Goal: Navigation & Orientation: Understand site structure

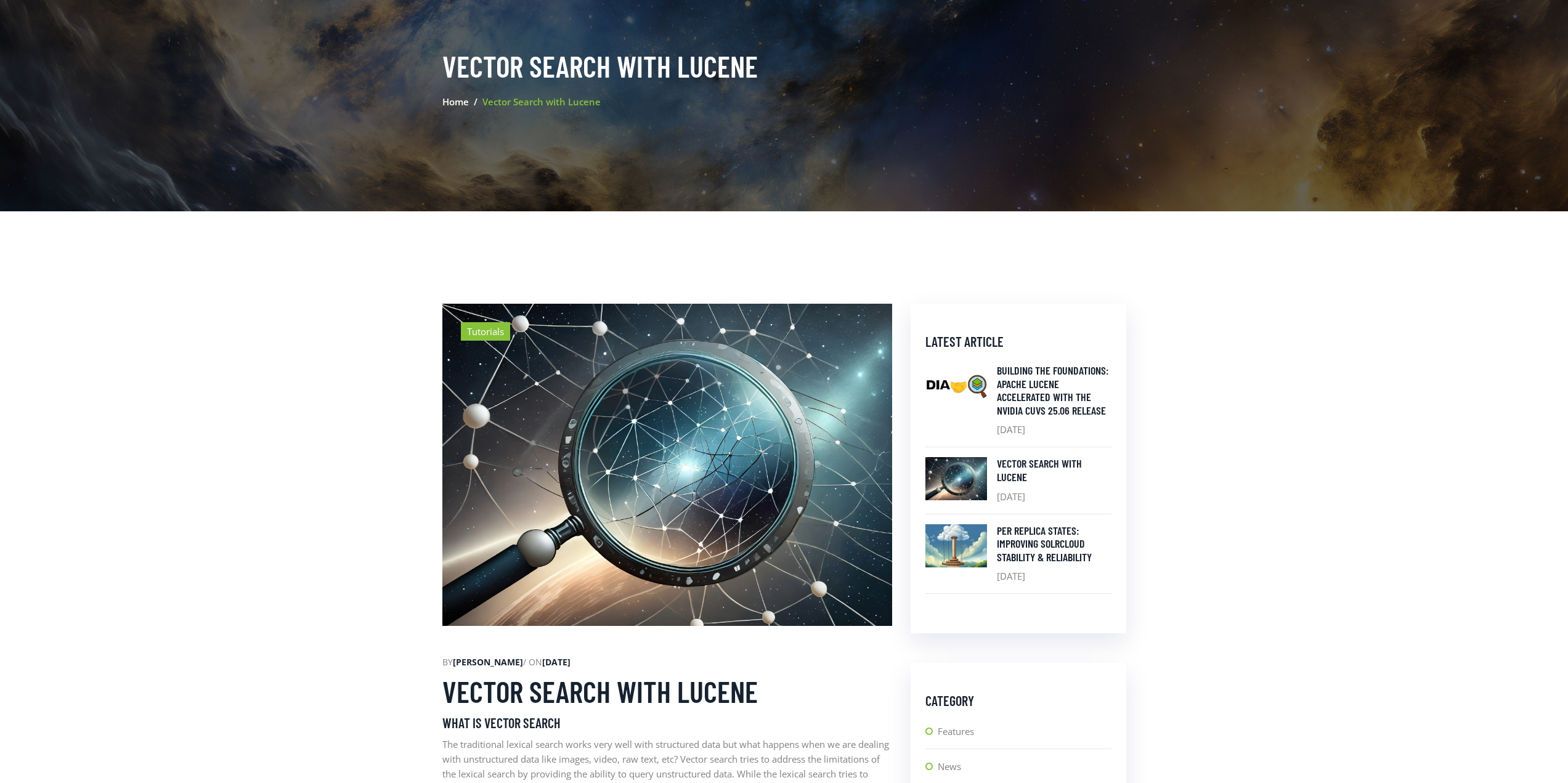
scroll to position [62, 0]
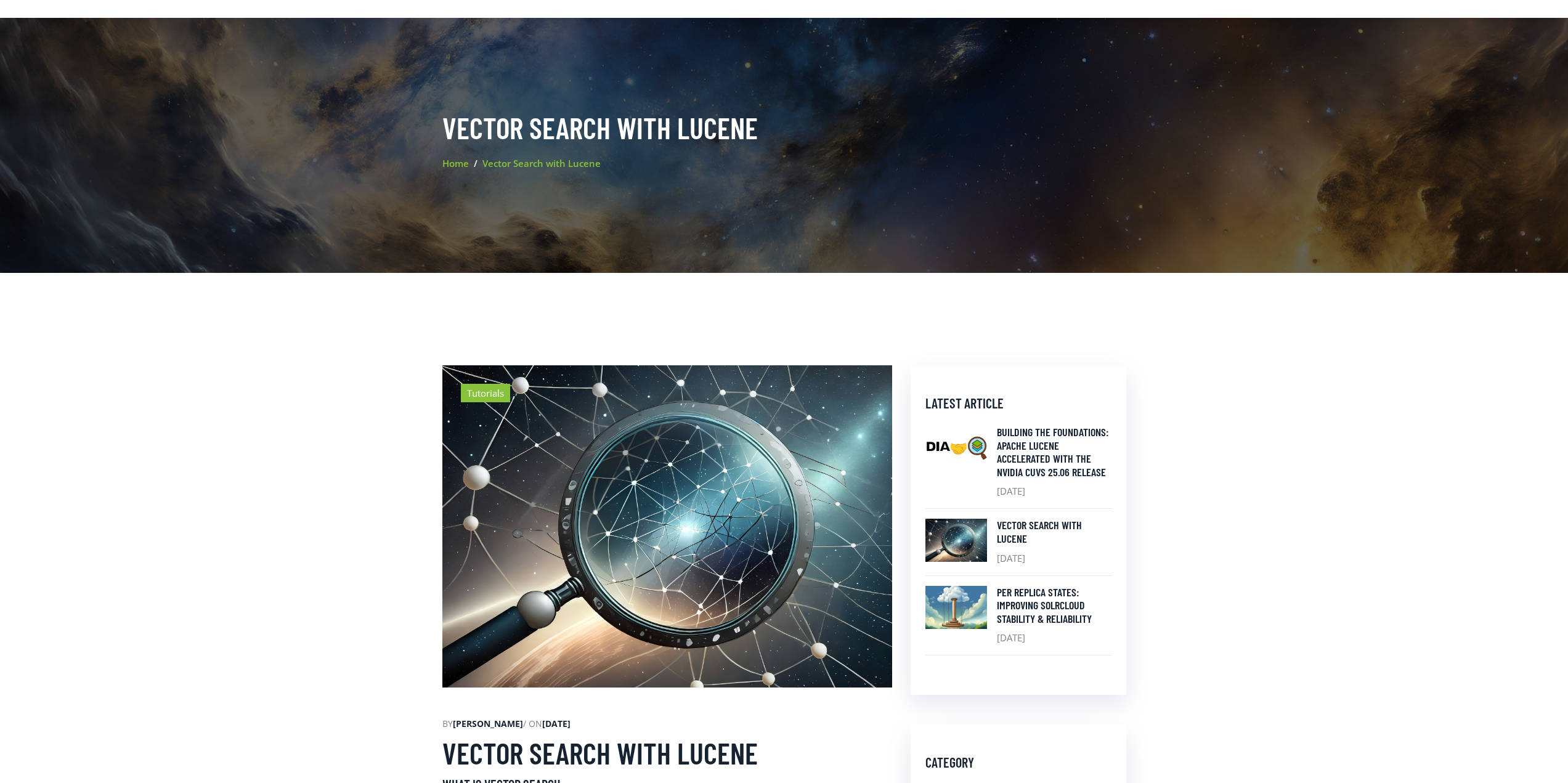
click at [460, 165] on link "Home" at bounding box center [456, 163] width 27 height 12
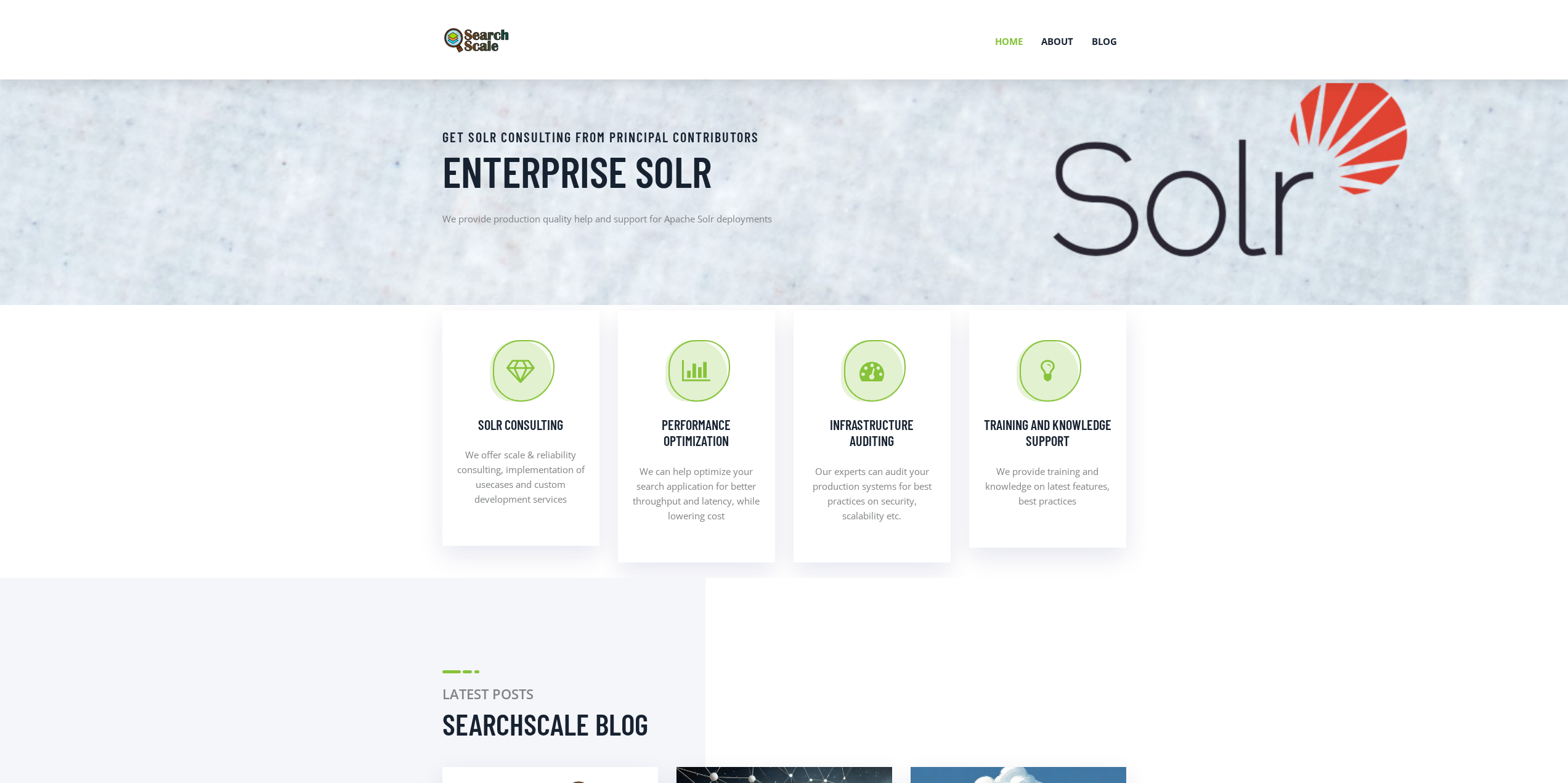
click at [997, 35] on link "Home" at bounding box center [1009, 41] width 46 height 64
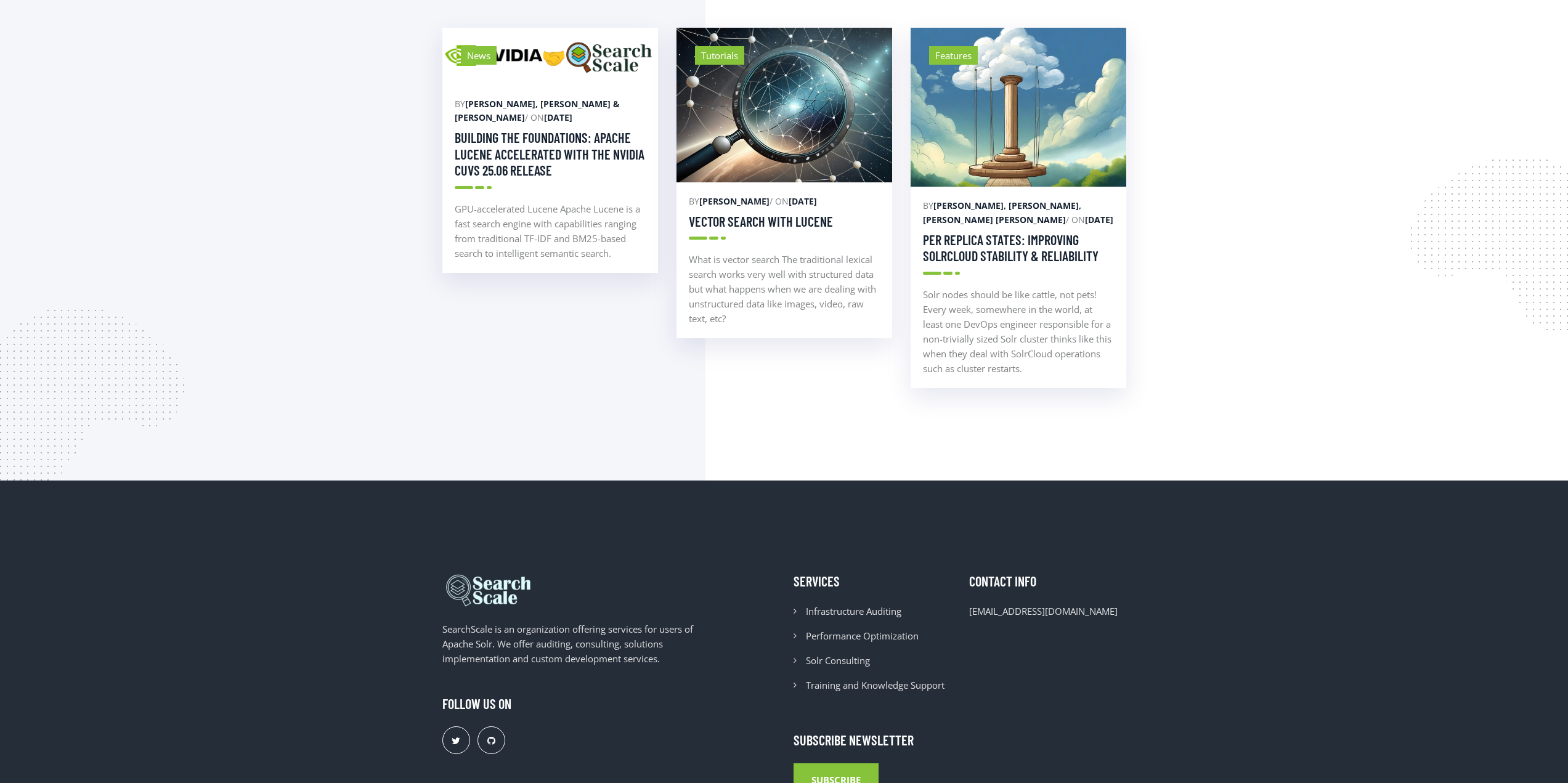
scroll to position [890, 0]
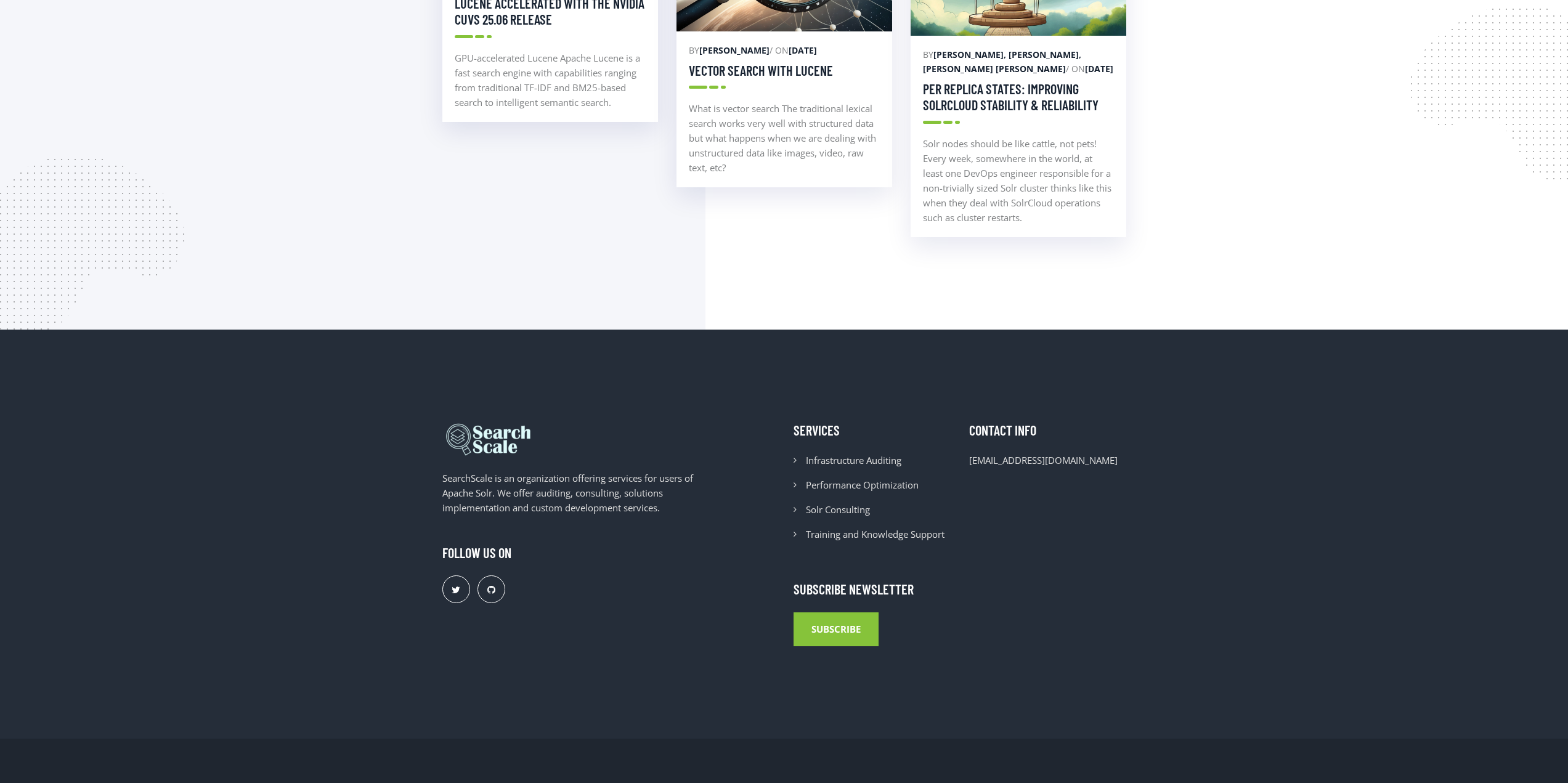
click at [1297, 226] on section "Latest posts SearchScale Blog News by [PERSON_NAME], [PERSON_NAME] & [PERSON_NA…" at bounding box center [784, 8] width 1568 height 642
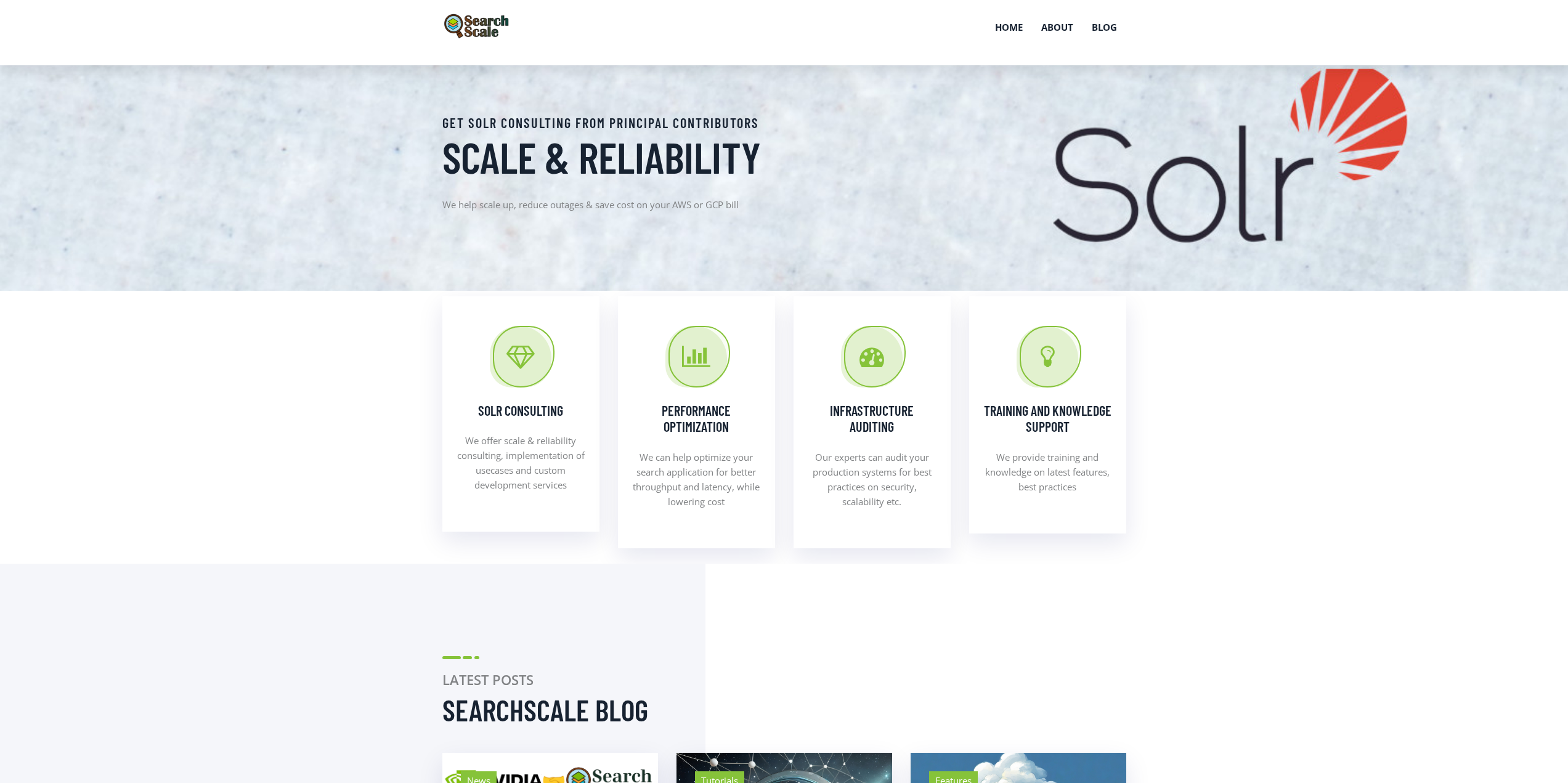
scroll to position [0, 0]
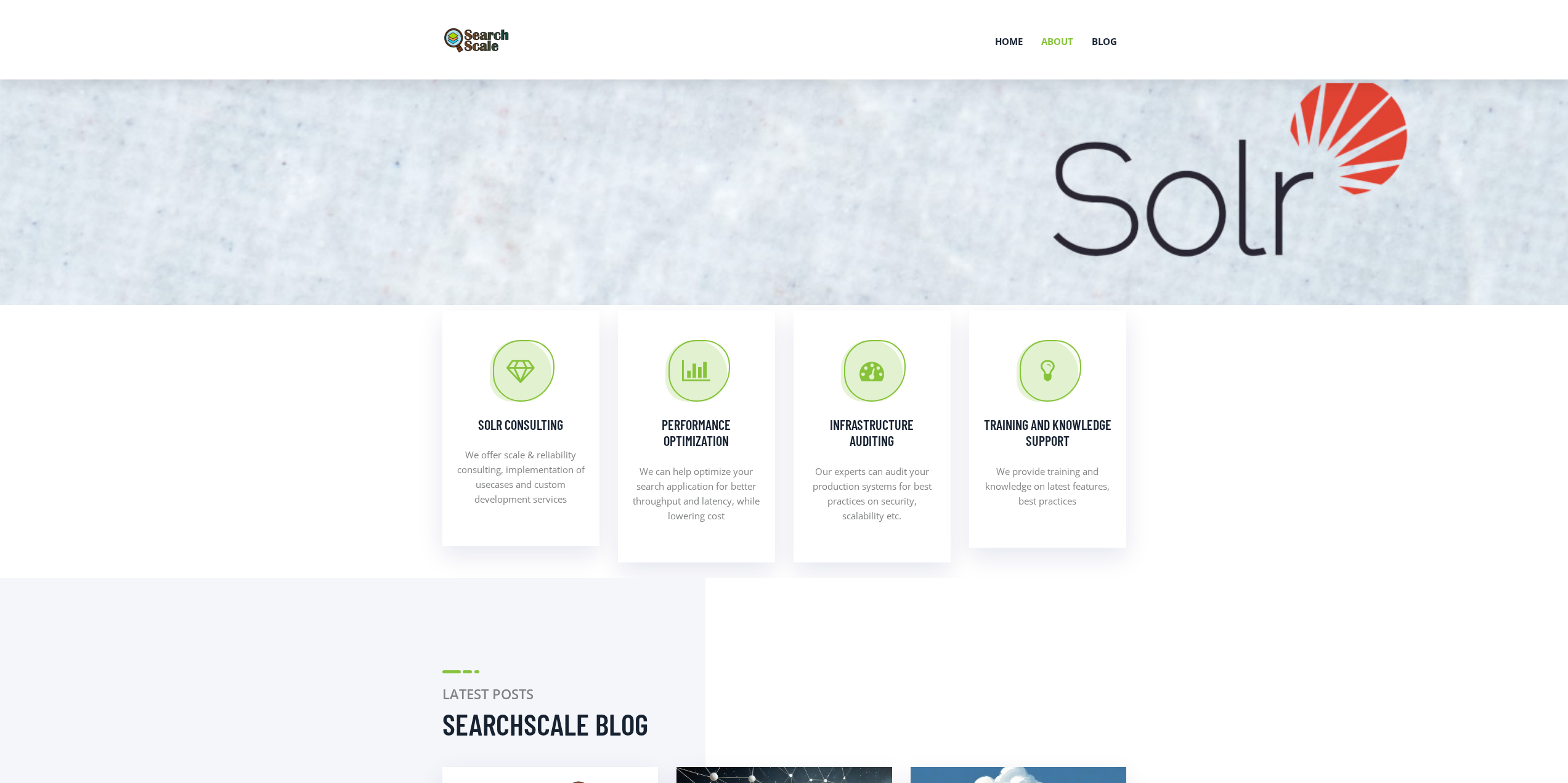
click at [1051, 37] on link "About" at bounding box center [1057, 41] width 51 height 64
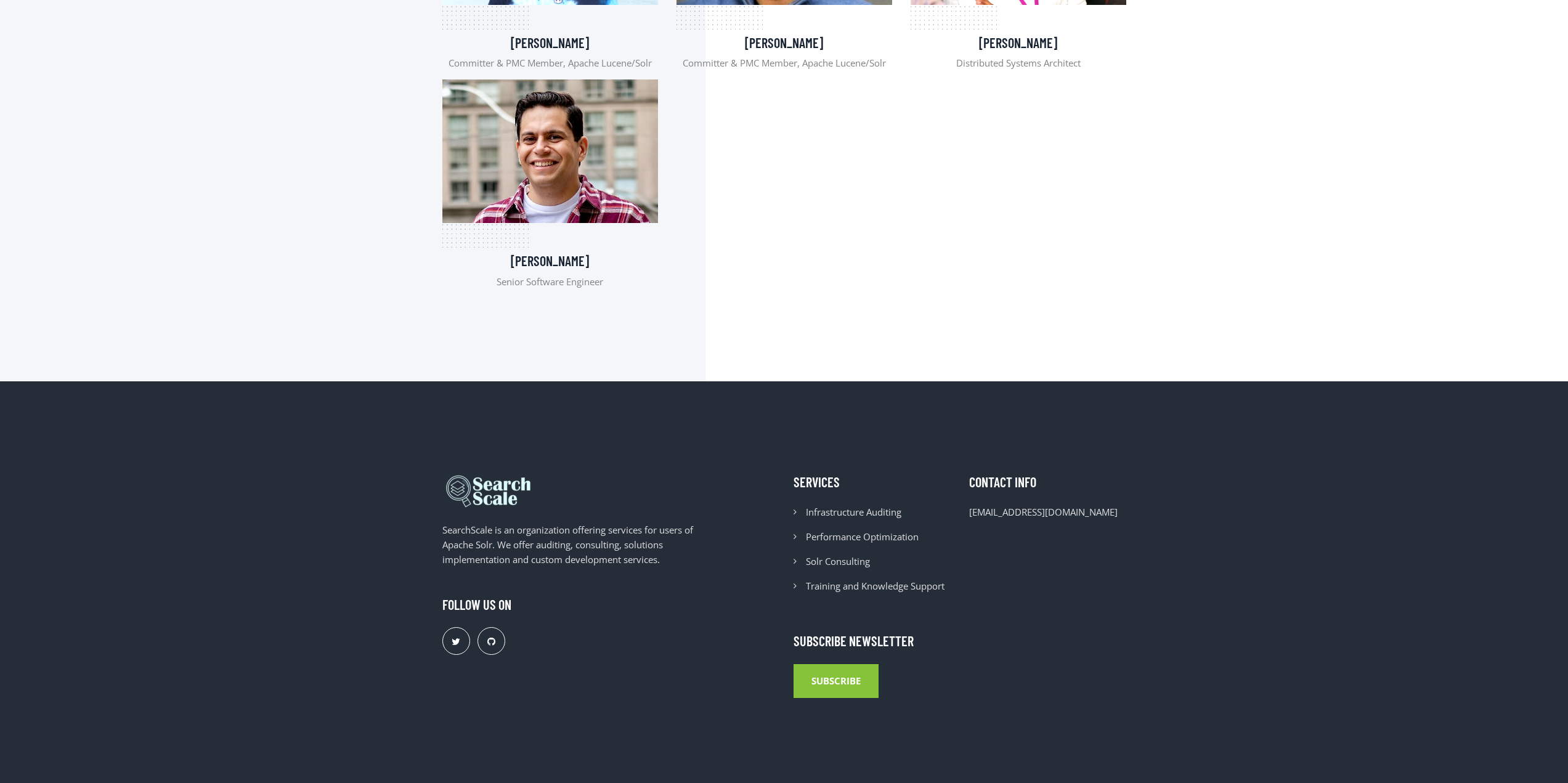
scroll to position [924, 0]
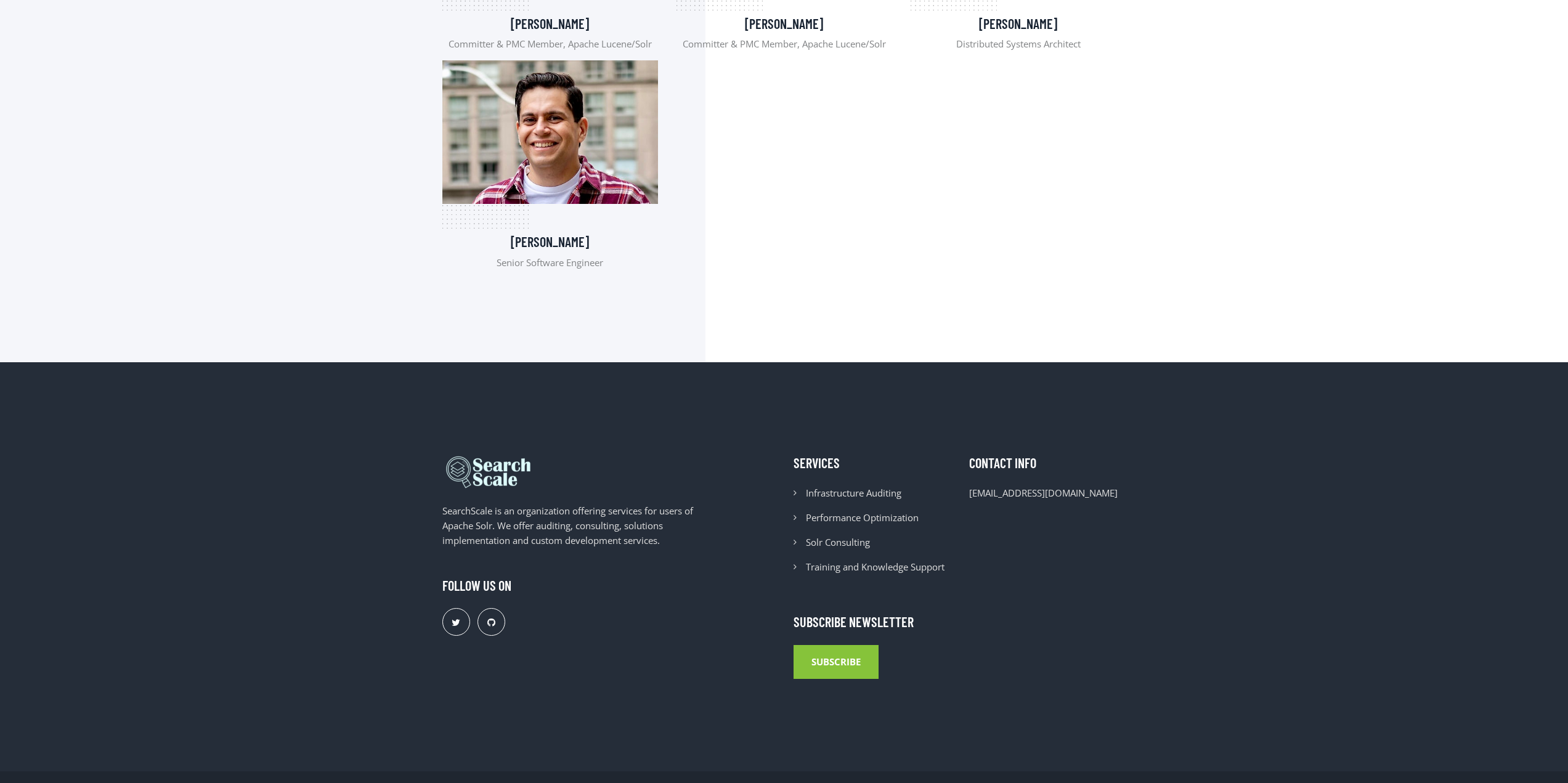
click at [1118, 288] on section "Our Team Experts Ishan Chattopadhyaya Committer & PMC Member, Apache Lucene/Sol…" at bounding box center [784, 48] width 1568 height 626
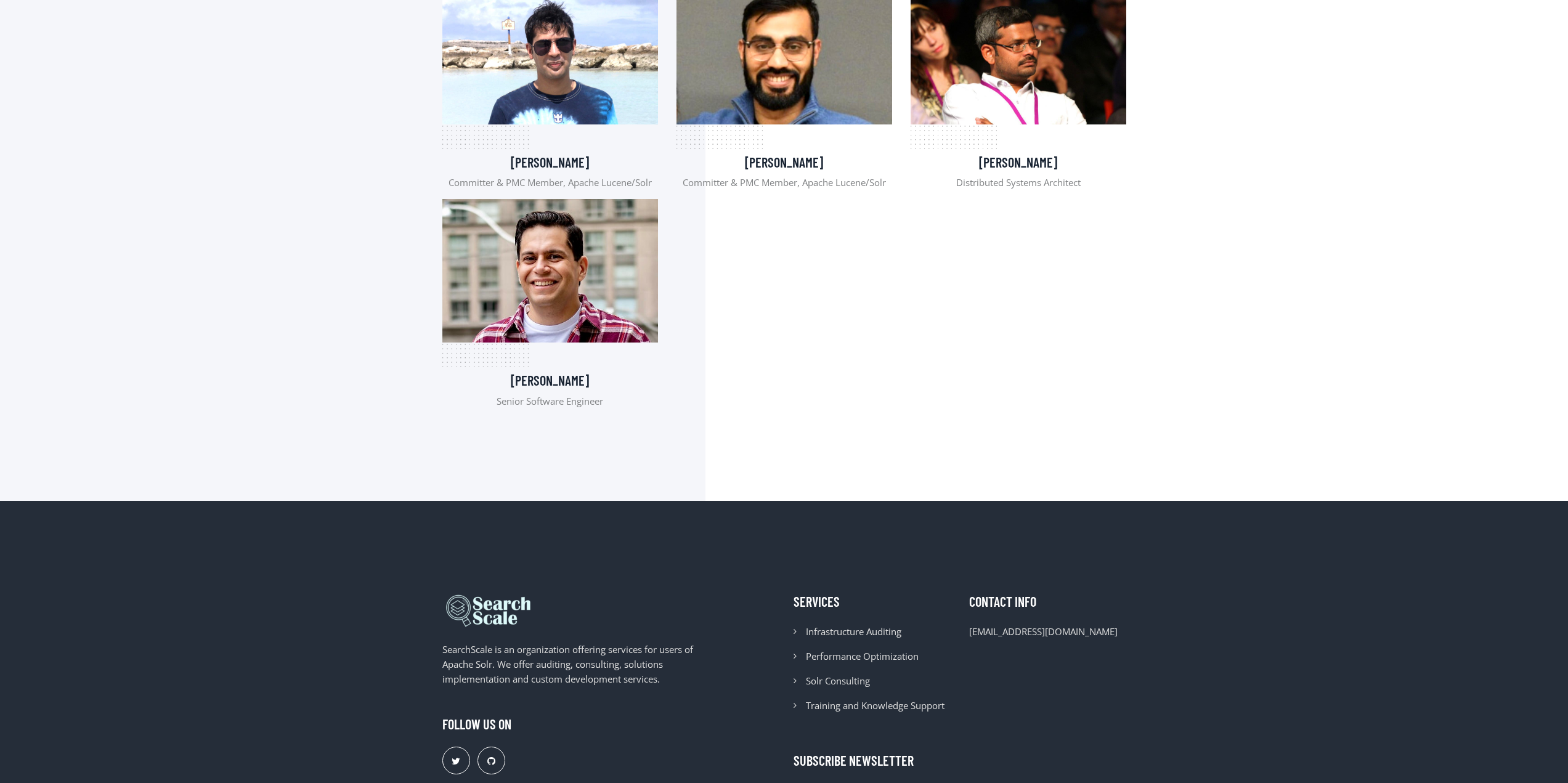
scroll to position [739, 0]
